Goal: Task Accomplishment & Management: Complete application form

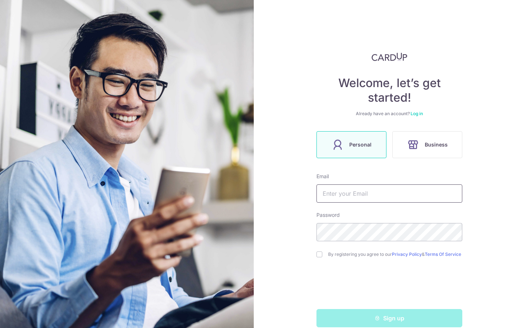
scroll to position [14, 0]
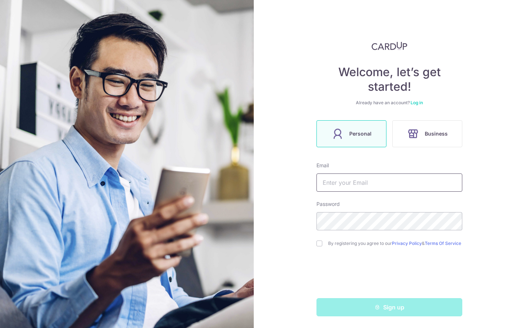
click at [346, 187] on input "text" at bounding box center [390, 183] width 146 height 18
type input "keepunavailable@gmail.com"
click at [320, 241] on input "checkbox" at bounding box center [320, 244] width 6 height 6
checkbox input "true"
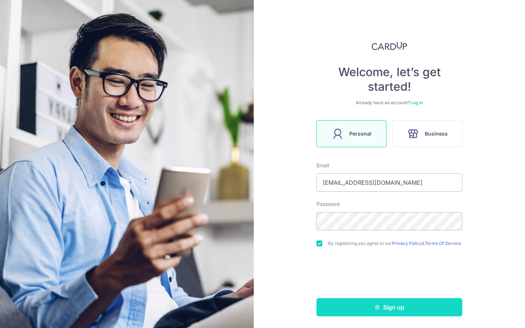
click at [372, 313] on button "Sign up" at bounding box center [390, 307] width 146 height 18
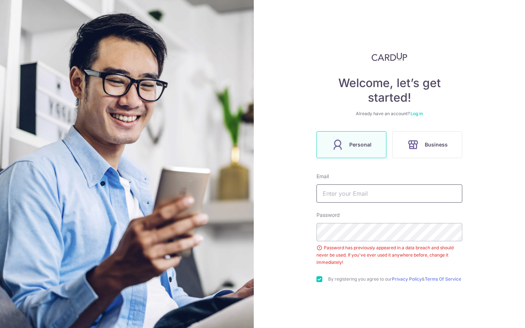
scroll to position [10, 0]
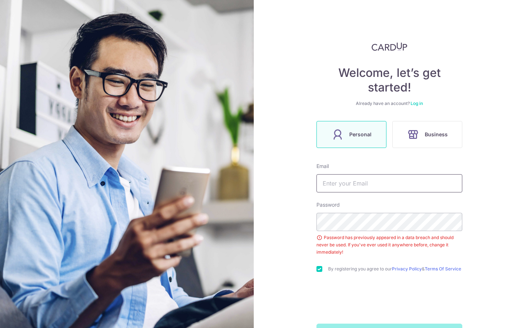
click at [361, 184] on input "text" at bounding box center [390, 183] width 146 height 18
type input "[EMAIL_ADDRESS][DOMAIN_NAME]"
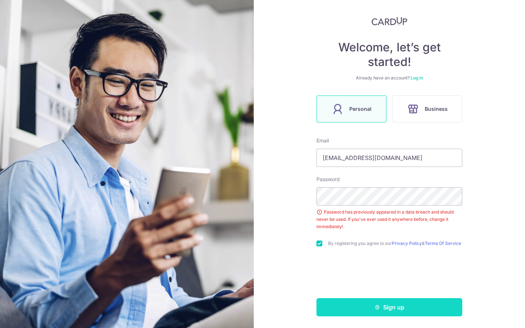
click at [398, 313] on button "Sign up" at bounding box center [390, 307] width 146 height 18
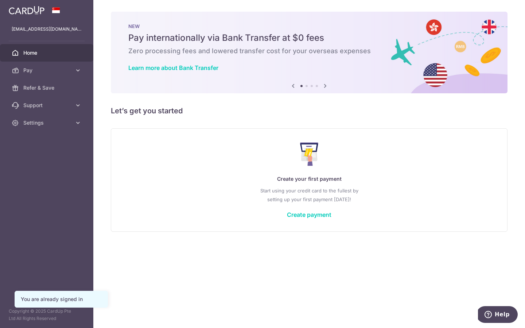
click at [78, 66] on link "Pay" at bounding box center [46, 71] width 93 height 18
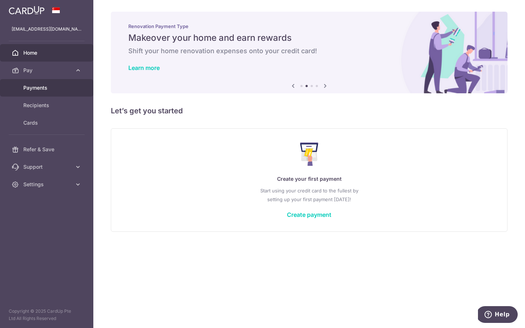
click at [29, 86] on span "Payments" at bounding box center [47, 87] width 48 height 7
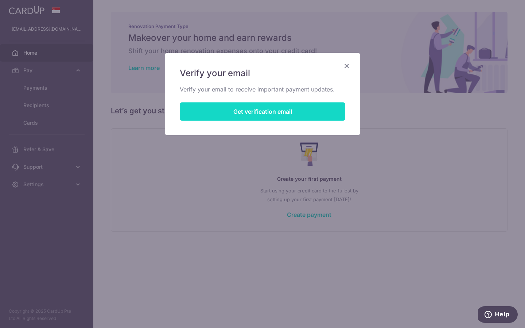
click at [313, 109] on button "Get verification email" at bounding box center [263, 112] width 166 height 18
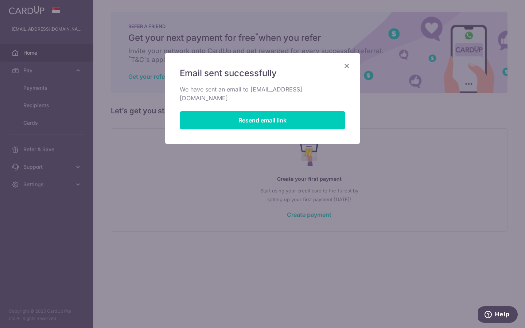
click at [349, 63] on icon "Close" at bounding box center [347, 65] width 9 height 9
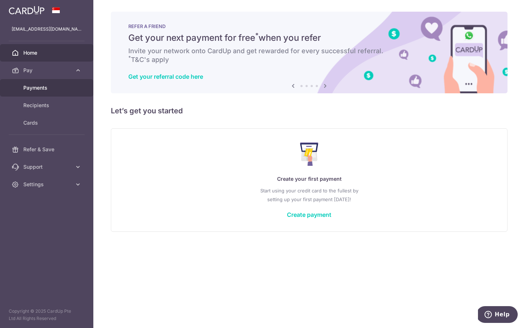
click at [37, 85] on span "Payments" at bounding box center [47, 87] width 48 height 7
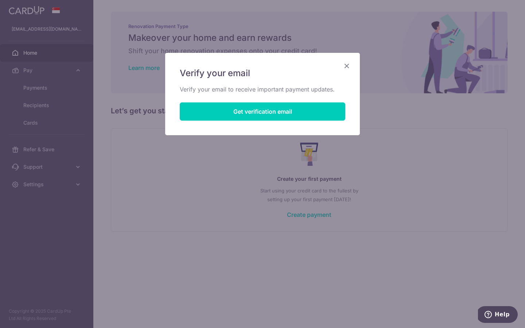
click at [350, 65] on icon "Close" at bounding box center [347, 65] width 9 height 9
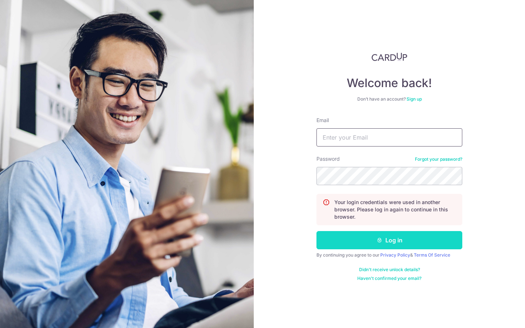
type input "[EMAIL_ADDRESS][DOMAIN_NAME]"
click at [354, 239] on button "Log in" at bounding box center [390, 240] width 146 height 18
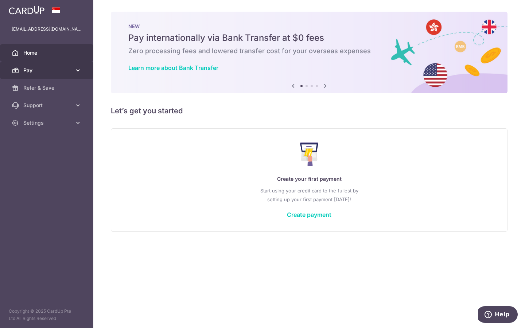
click at [56, 71] on span "Pay" at bounding box center [47, 70] width 48 height 7
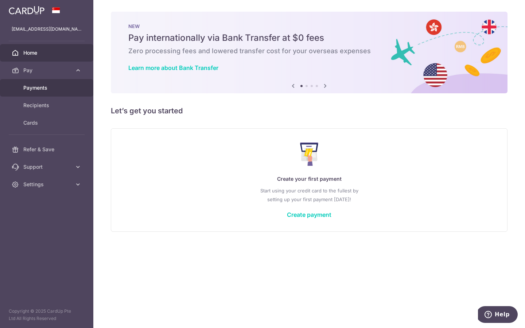
click at [35, 88] on span "Payments" at bounding box center [47, 87] width 48 height 7
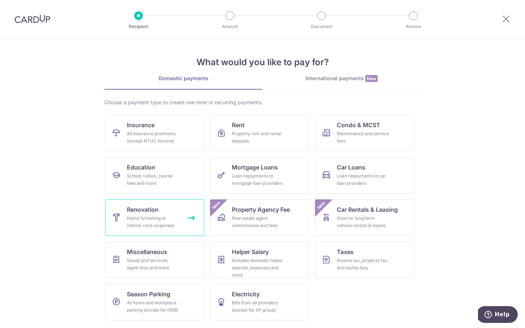
click at [161, 220] on div "Home furnishing or interior reno-expenses" at bounding box center [153, 222] width 53 height 15
